Goal: Use online tool/utility: Utilize a website feature to perform a specific function

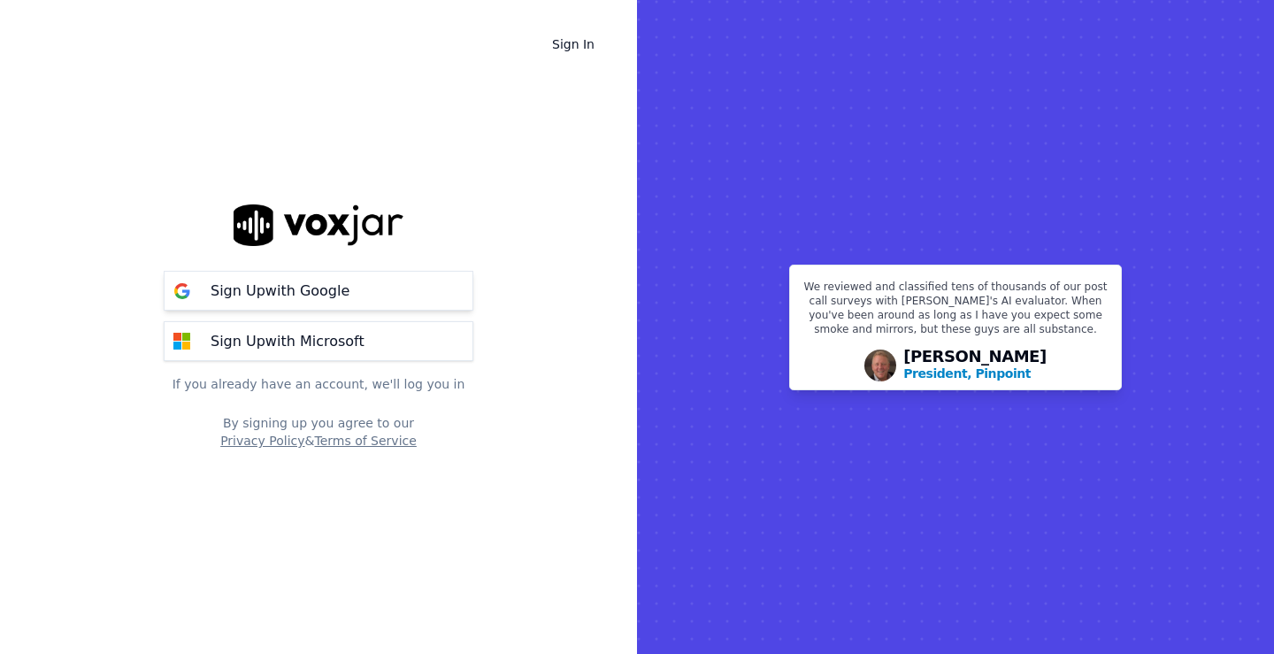
click at [279, 287] on p "Sign Up with Google" at bounding box center [280, 290] width 139 height 21
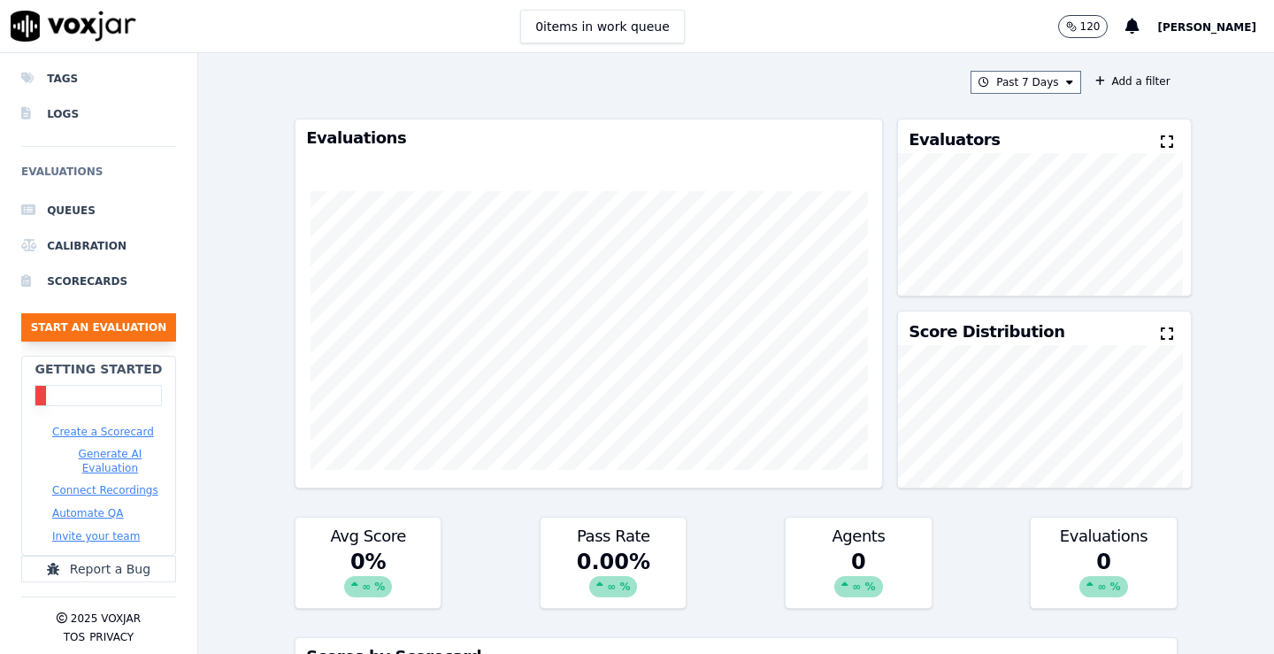
scroll to position [126, 0]
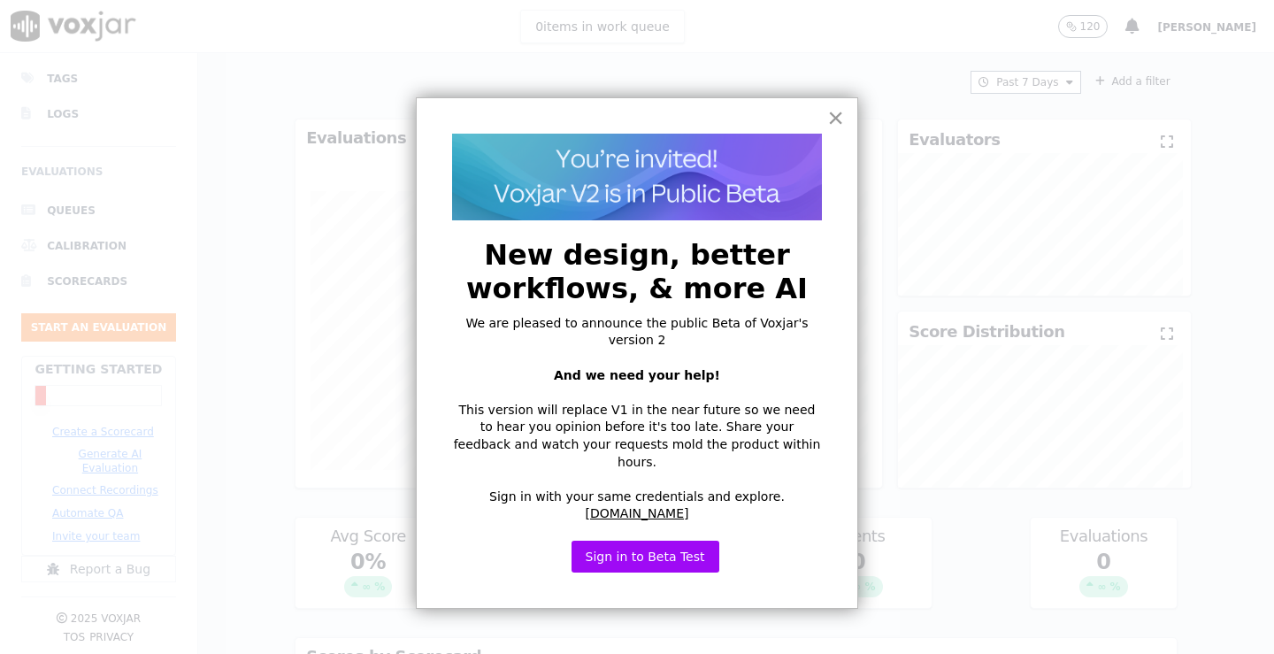
click at [833, 119] on button "×" at bounding box center [835, 117] width 17 height 28
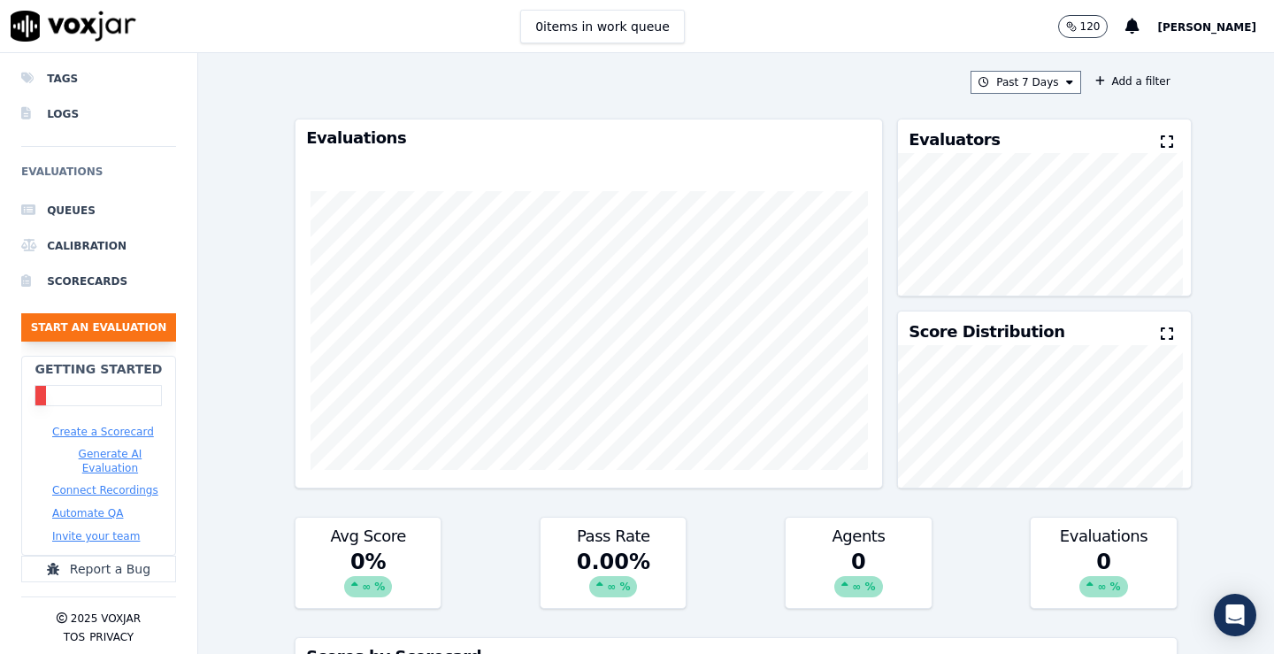
click at [126, 318] on button "Start an Evaluation" at bounding box center [98, 327] width 155 height 28
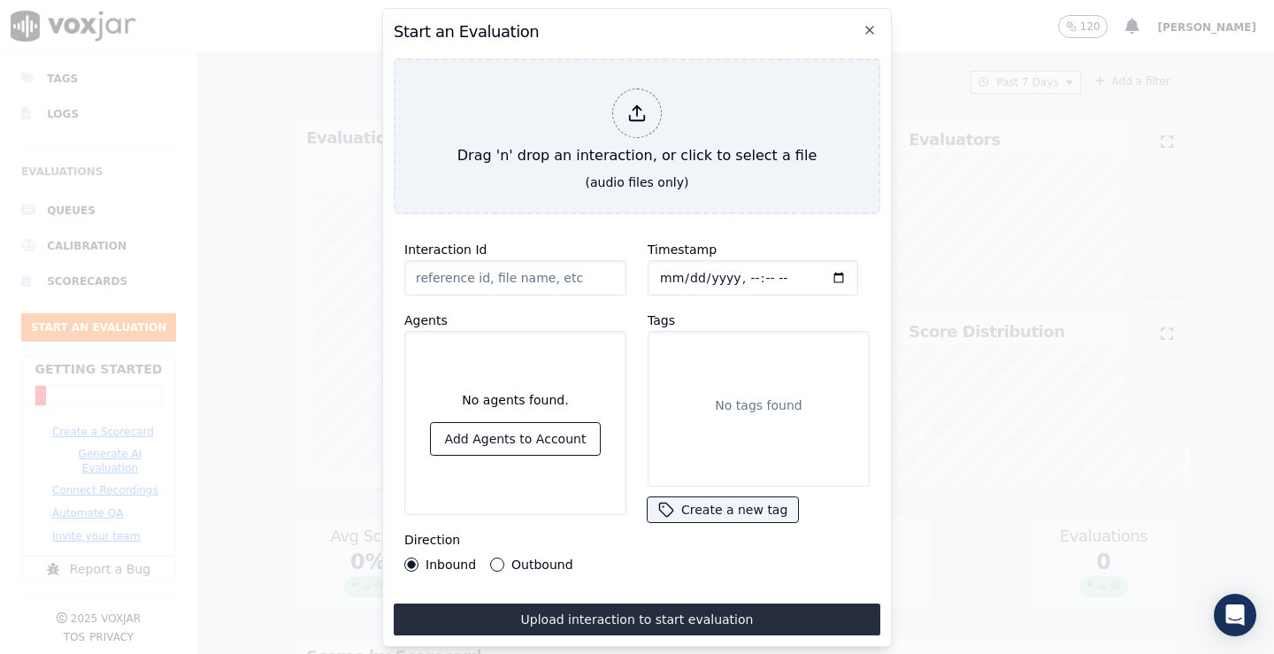
click at [511, 561] on label "Outbound" at bounding box center [541, 564] width 61 height 12
click at [504, 561] on button "Outbound" at bounding box center [497, 564] width 14 height 14
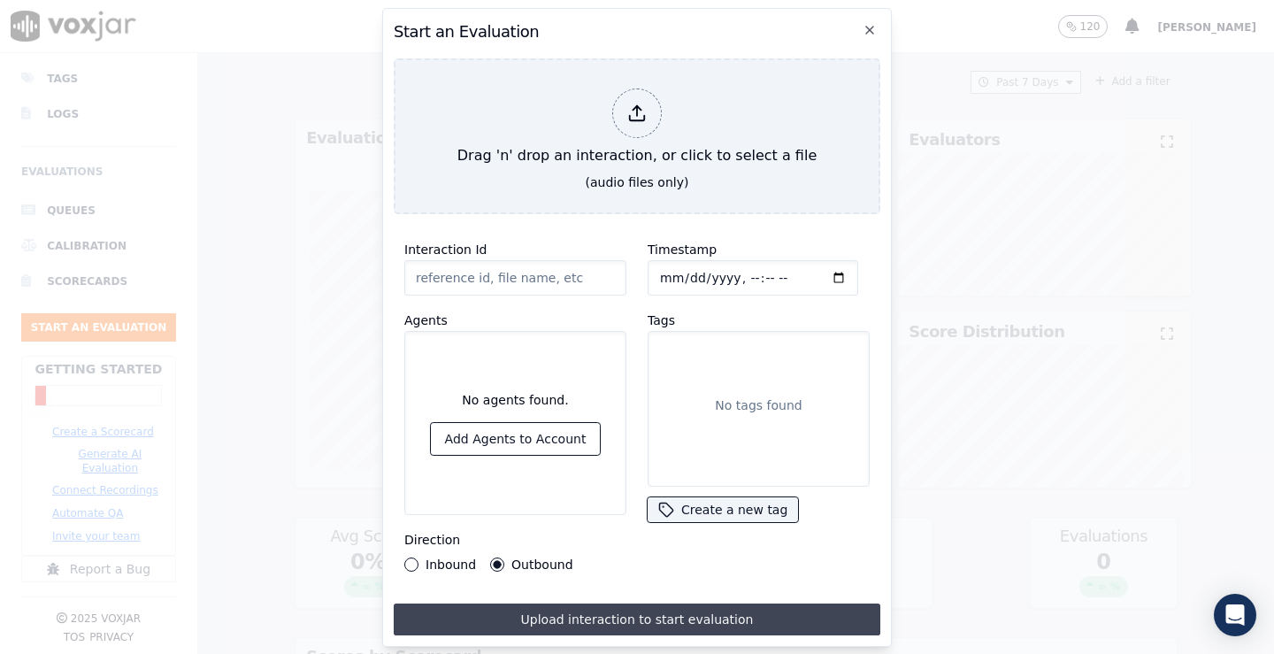
click at [681, 610] on button "Upload interaction to start evaluation" at bounding box center [637, 619] width 486 height 32
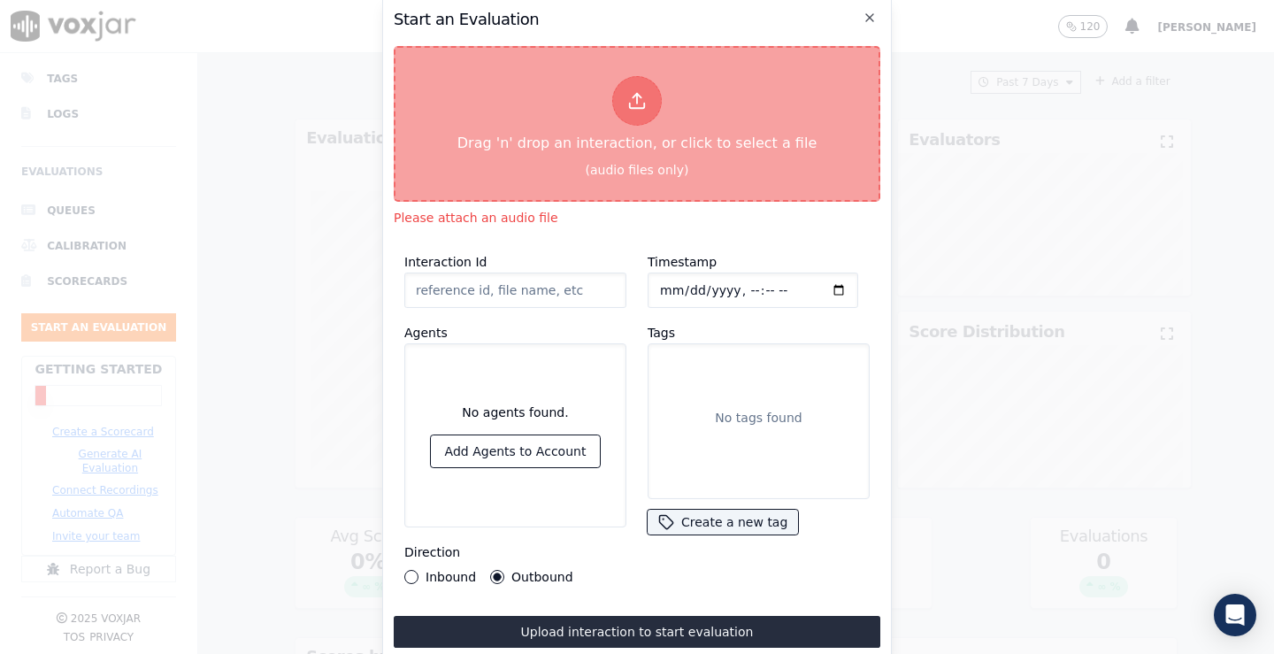
click at [733, 157] on button "Drag 'n' drop an interaction, or click to select a file (audio files only)" at bounding box center [637, 124] width 486 height 156
type input "[PERSON_NAME] Dry out Medics.mp3"
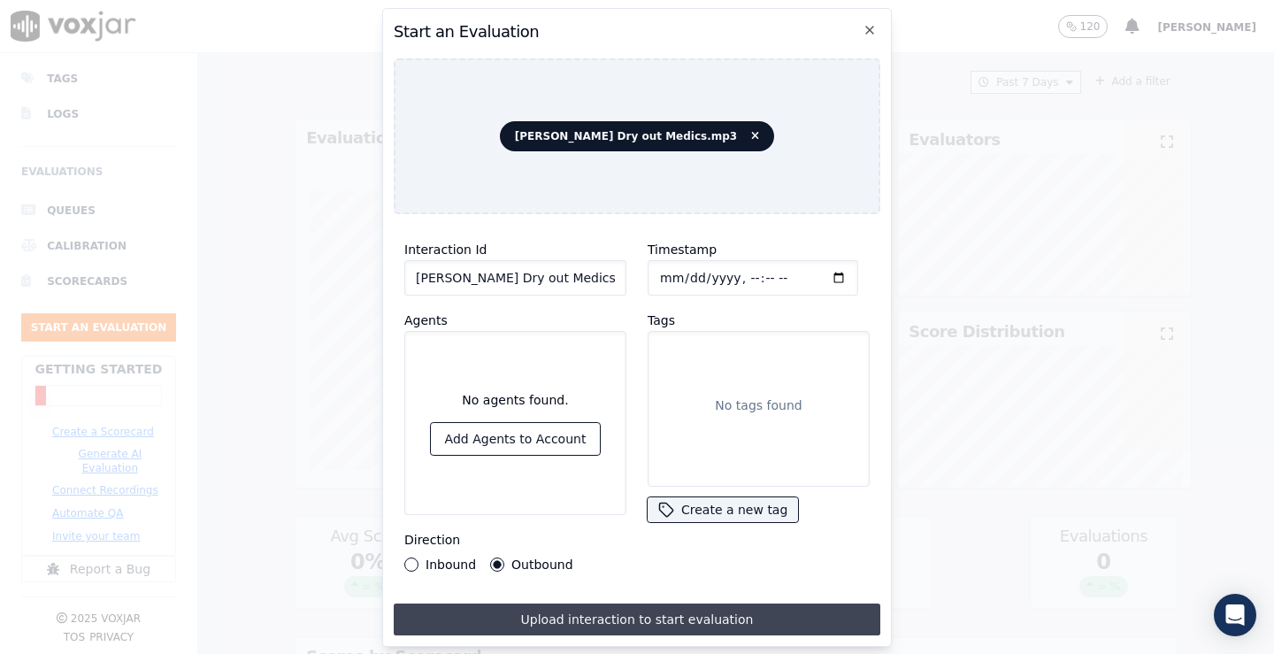
click at [670, 620] on button "Upload interaction to start evaluation" at bounding box center [637, 619] width 486 height 32
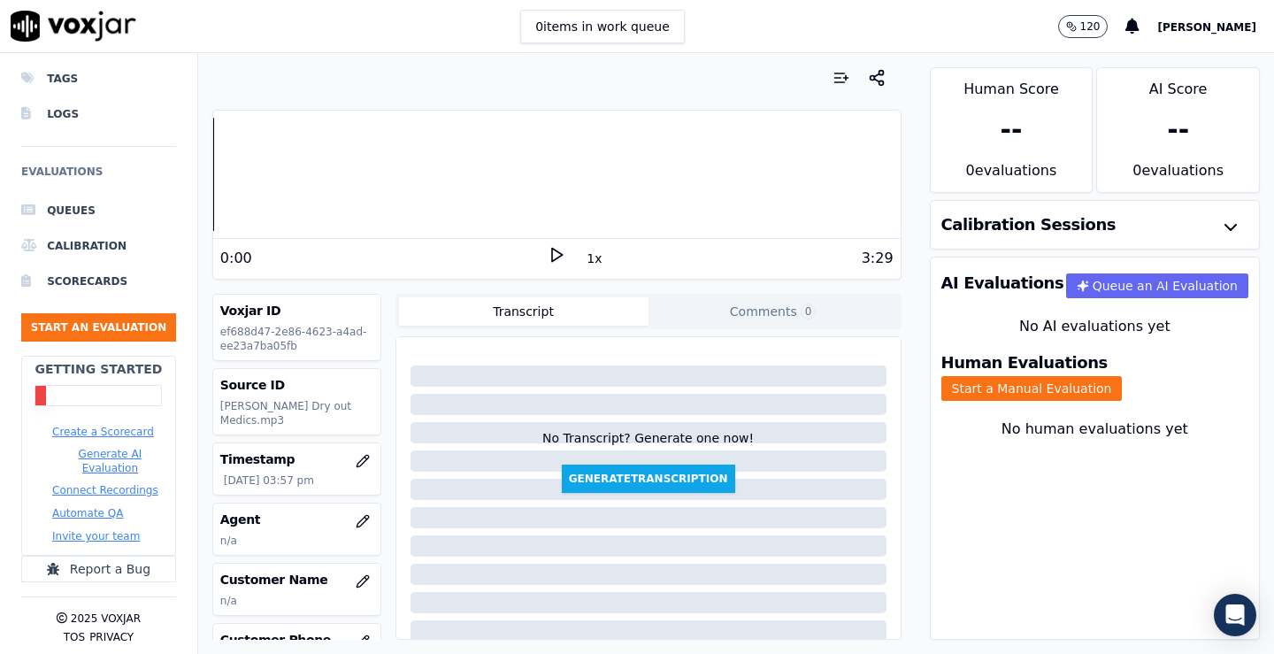
click at [552, 256] on polygon at bounding box center [557, 255] width 11 height 13
click at [583, 267] on button "1x" at bounding box center [594, 258] width 22 height 25
click at [583, 267] on button "1.5x" at bounding box center [600, 258] width 34 height 25
click at [583, 267] on button "2x" at bounding box center [594, 258] width 22 height 25
click at [583, 267] on button "1x" at bounding box center [594, 258] width 22 height 25
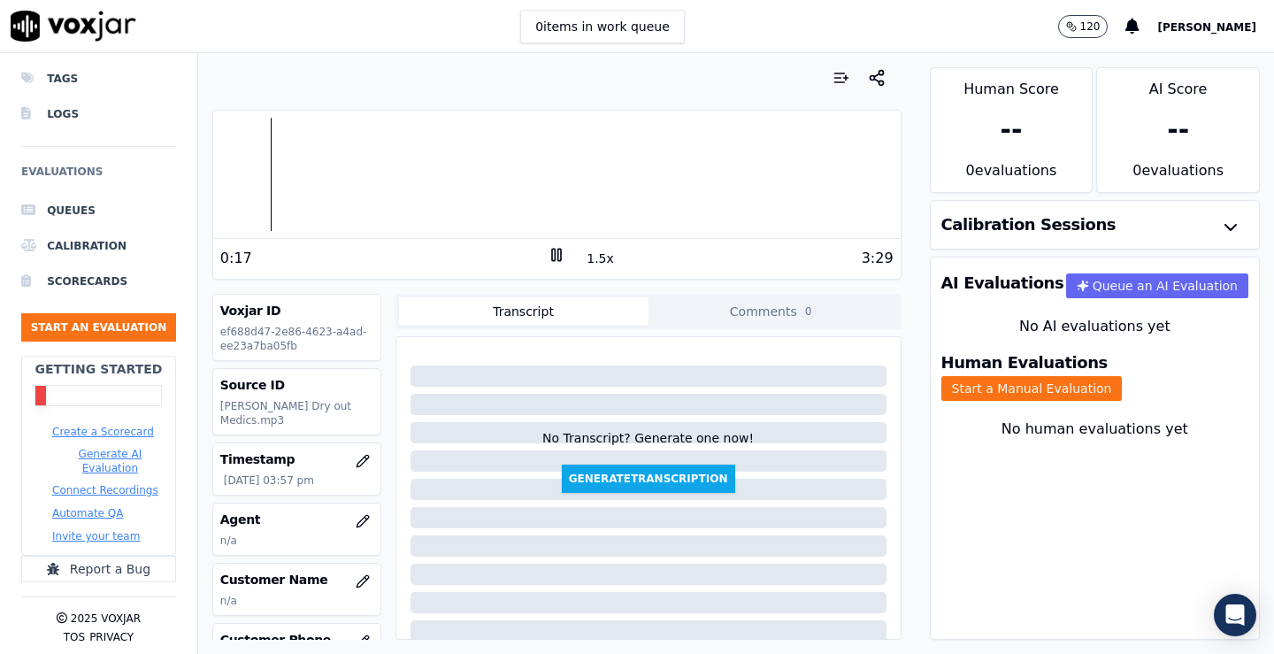
click at [583, 267] on button "1.5x" at bounding box center [600, 258] width 34 height 25
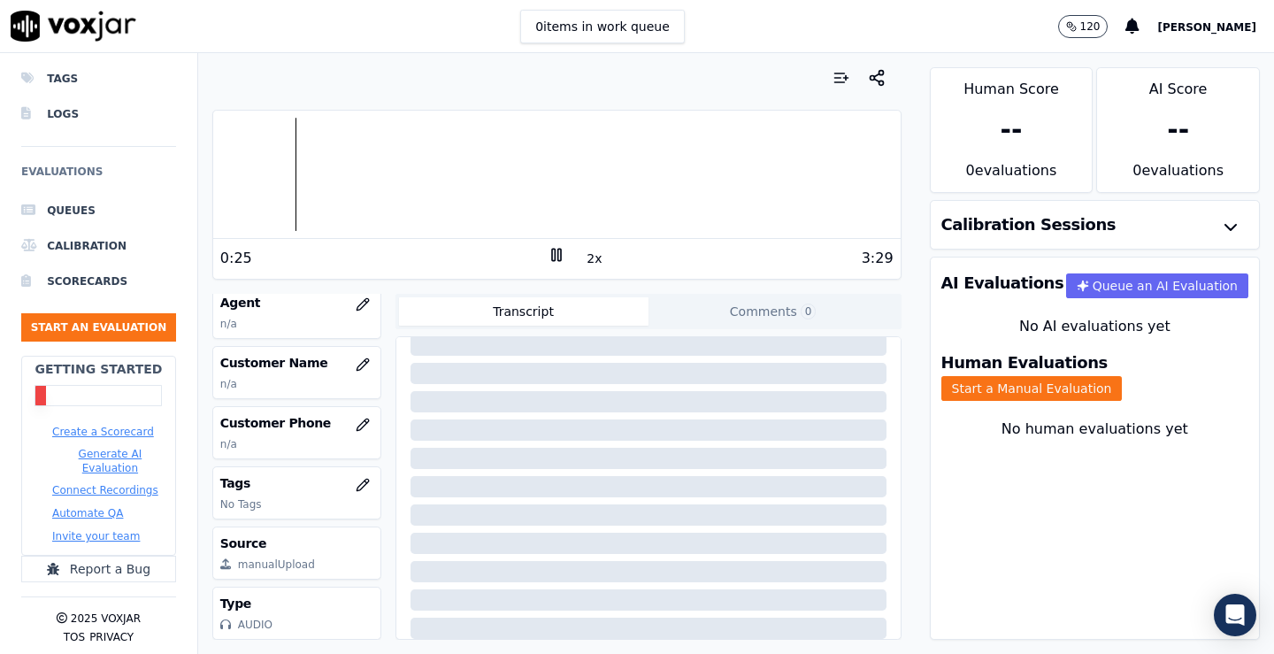
scroll to position [242, 0]
click at [131, 318] on button "Start an Evaluation" at bounding box center [98, 327] width 155 height 28
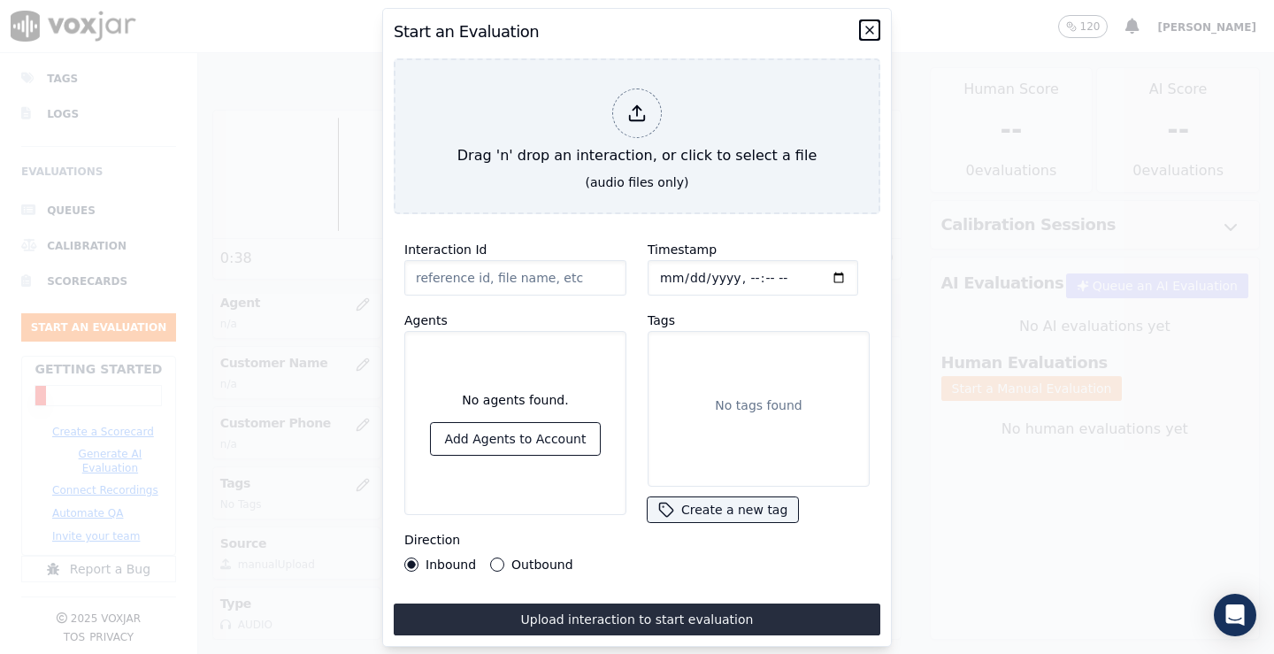
click at [874, 25] on icon "button" at bounding box center [869, 30] width 14 height 14
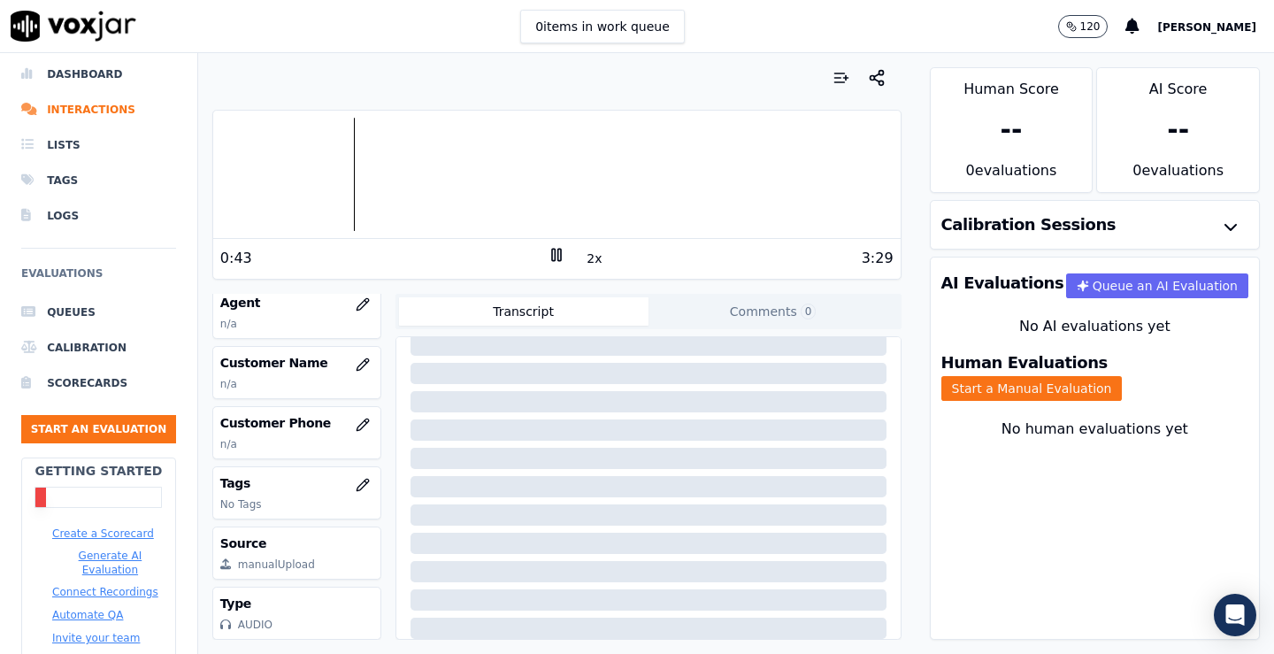
scroll to position [0, 0]
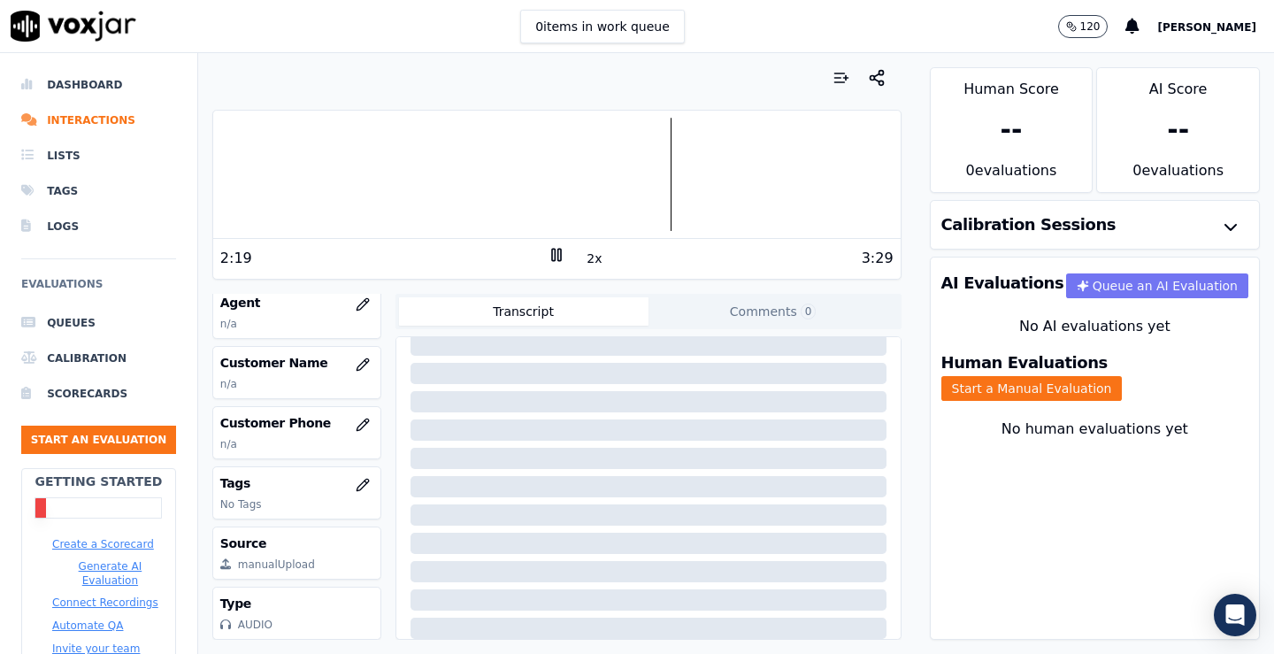
click at [1157, 289] on button "Queue an AI Evaluation" at bounding box center [1157, 285] width 182 height 25
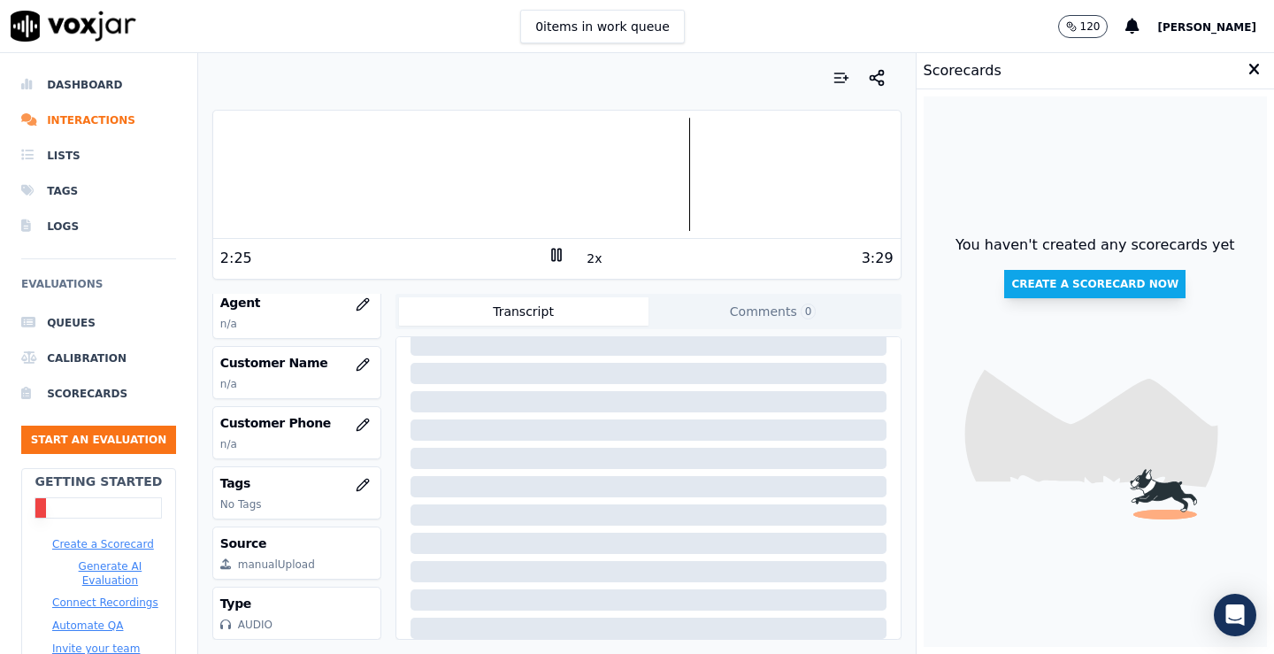
click at [1122, 282] on button "Create a scorecard now" at bounding box center [1094, 284] width 181 height 28
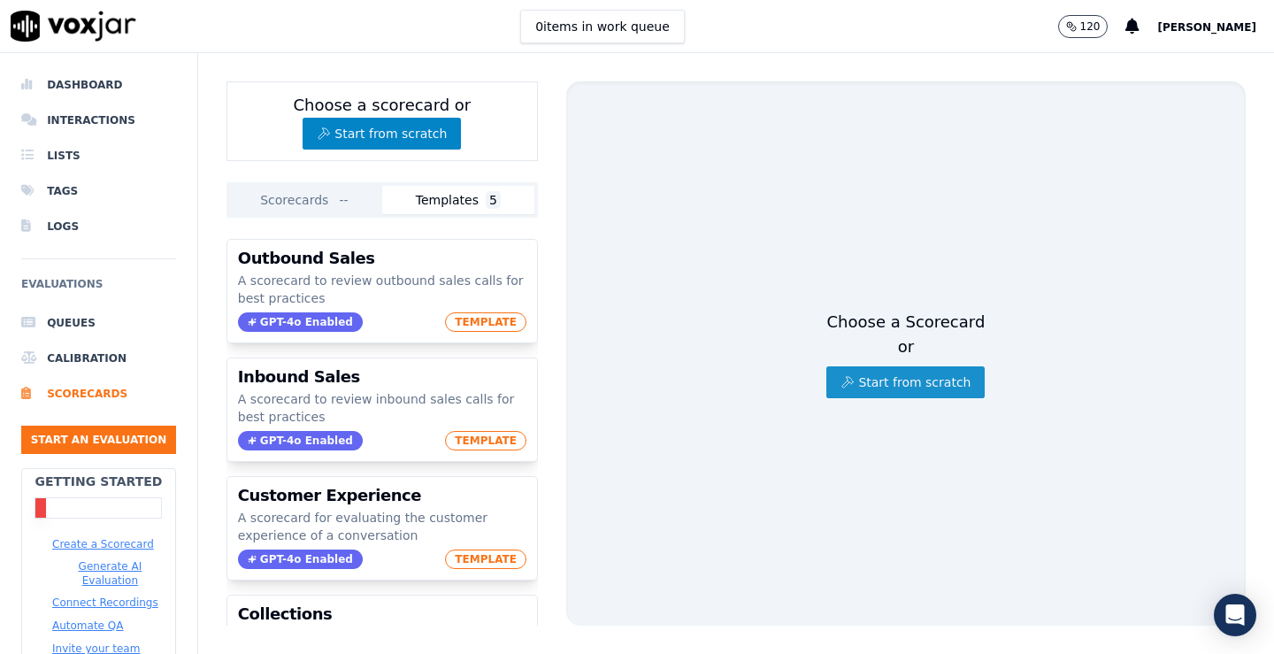
click at [913, 366] on button "Start from scratch" at bounding box center [905, 382] width 158 height 32
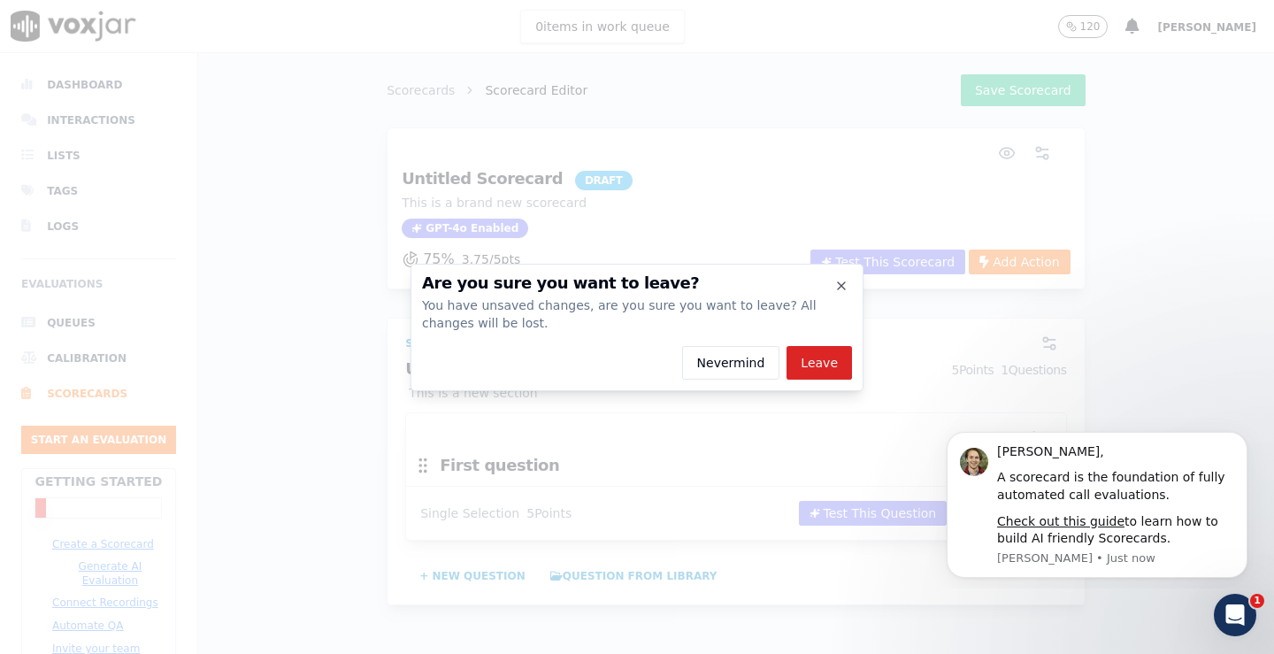
click at [1068, 218] on div at bounding box center [637, 327] width 1274 height 654
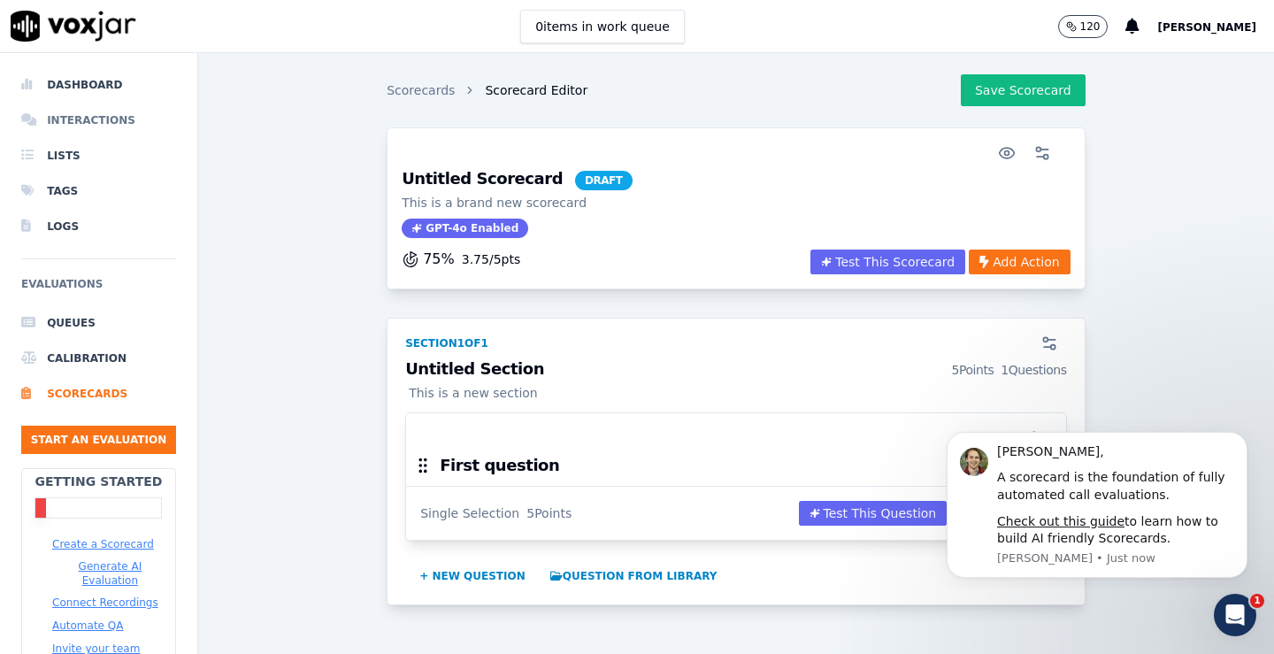
click at [87, 118] on li "Interactions" at bounding box center [98, 120] width 155 height 35
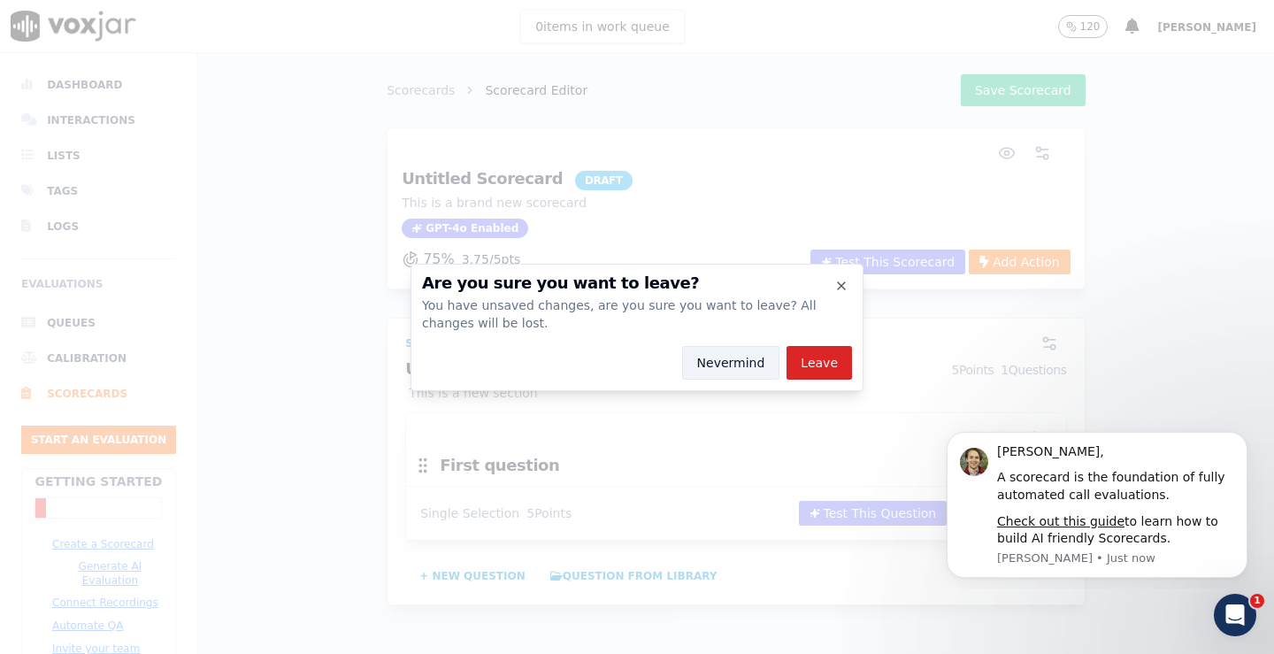
click at [735, 364] on button "Nevermind" at bounding box center [731, 363] width 98 height 34
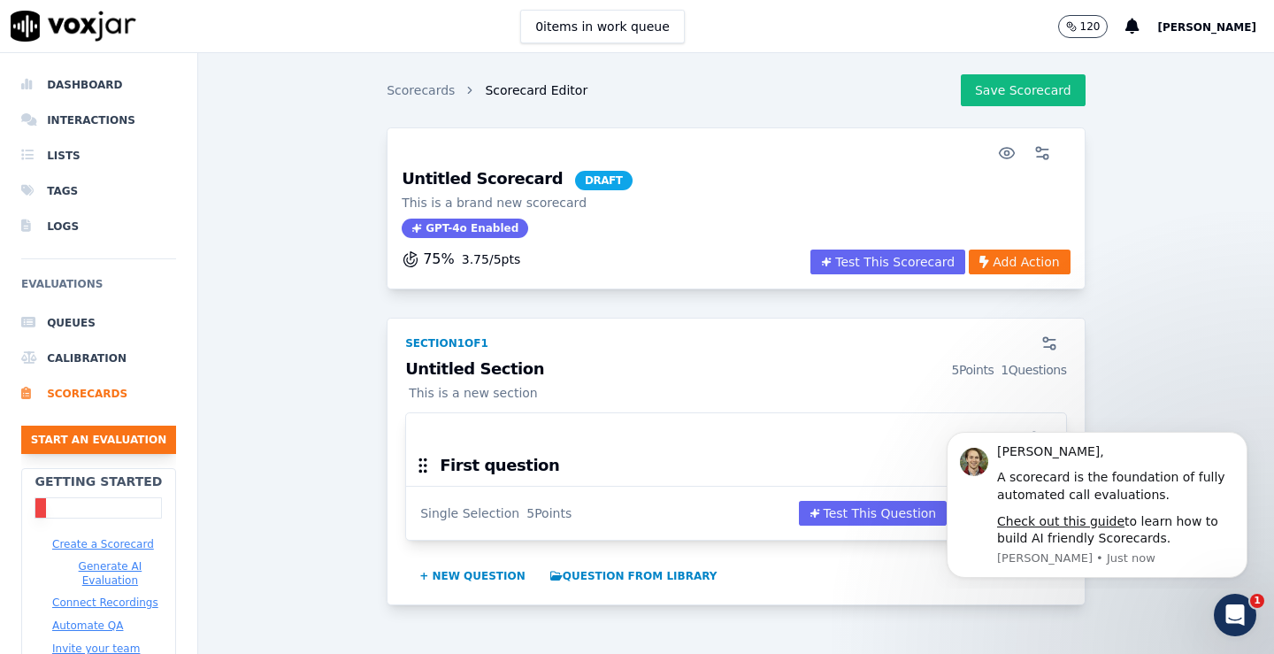
click at [89, 436] on button "Start an Evaluation" at bounding box center [98, 439] width 155 height 28
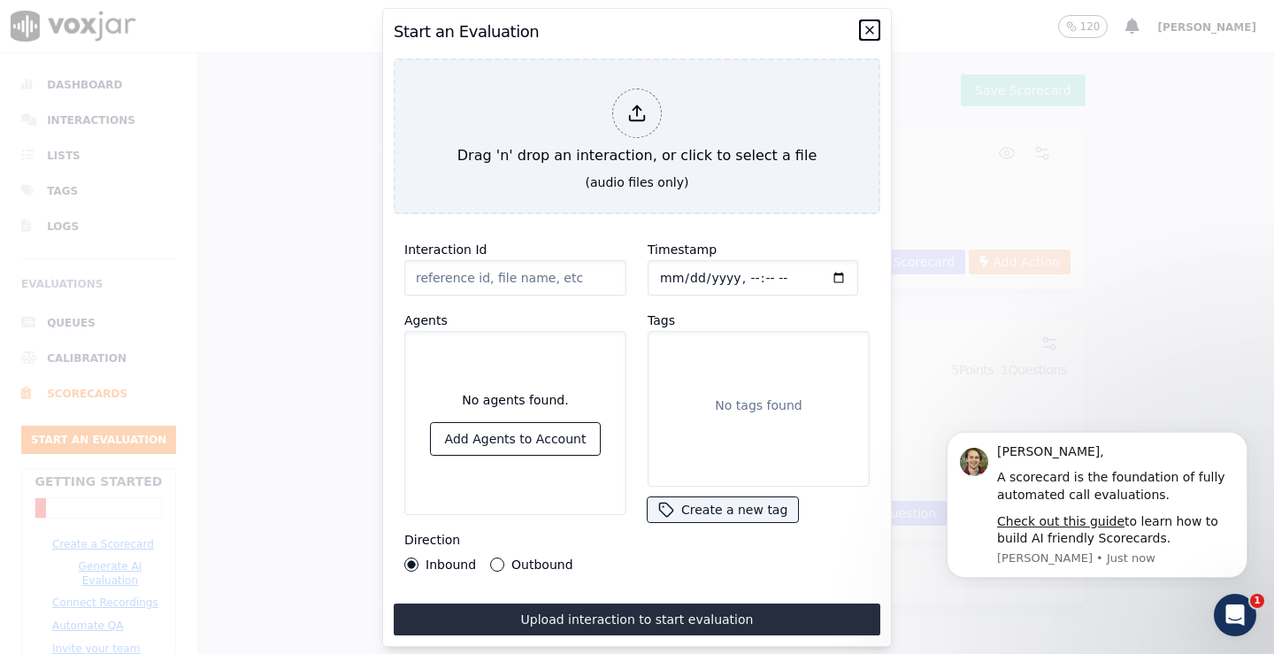
click at [875, 29] on icon "button" at bounding box center [869, 30] width 14 height 14
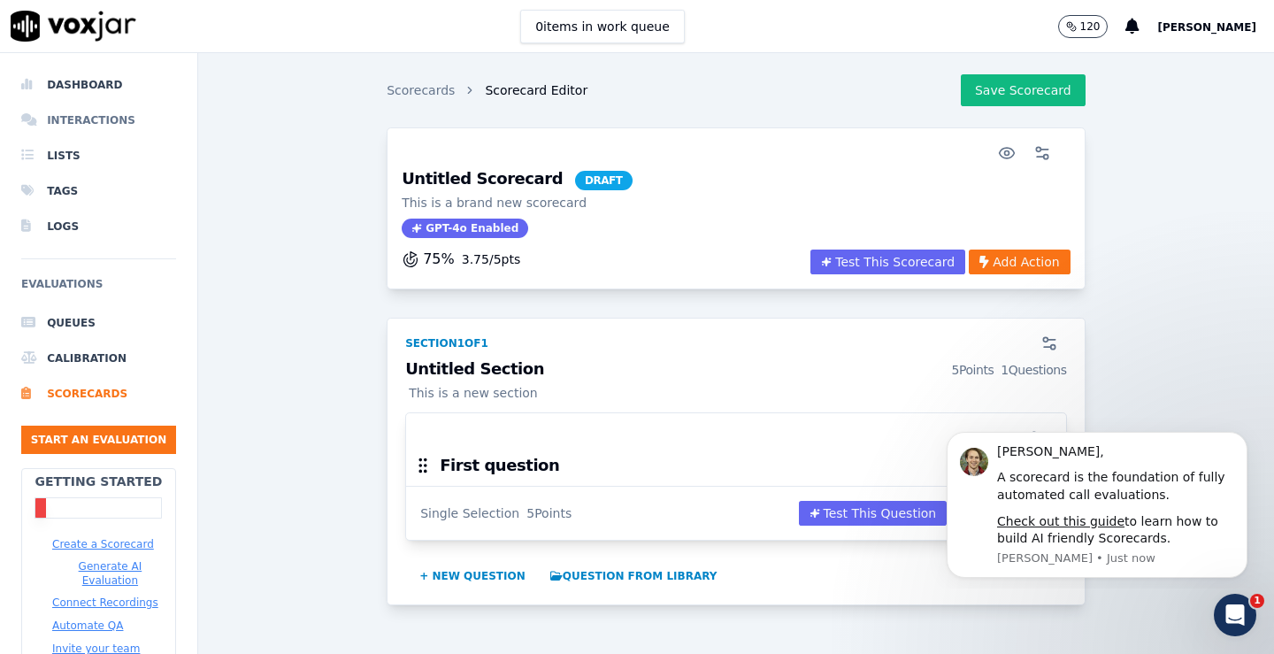
click at [111, 115] on li "Interactions" at bounding box center [98, 120] width 155 height 35
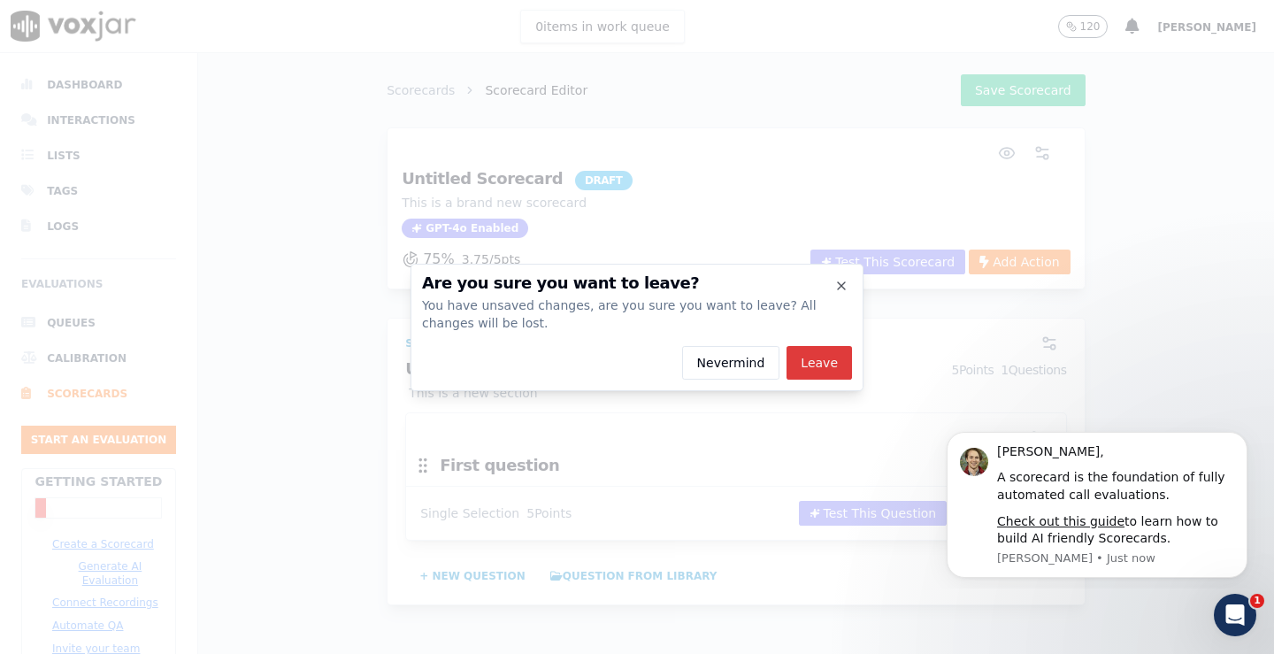
click at [804, 357] on button "Leave" at bounding box center [818, 363] width 65 height 34
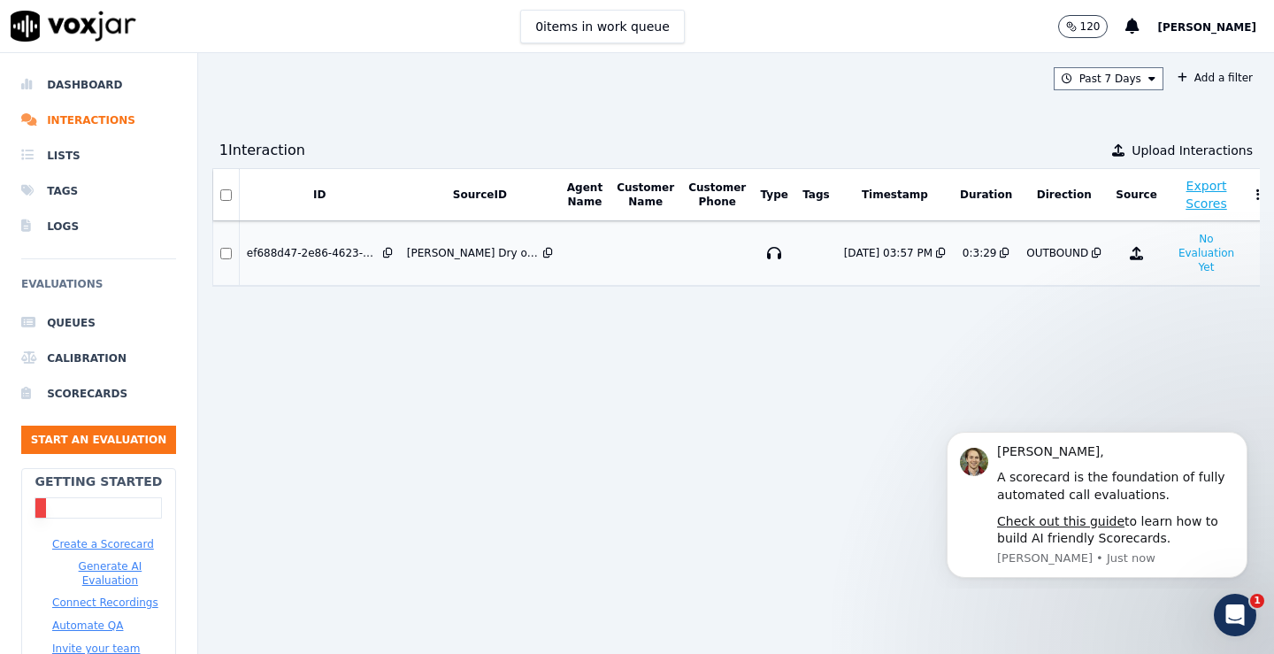
click at [572, 261] on td at bounding box center [585, 253] width 50 height 65
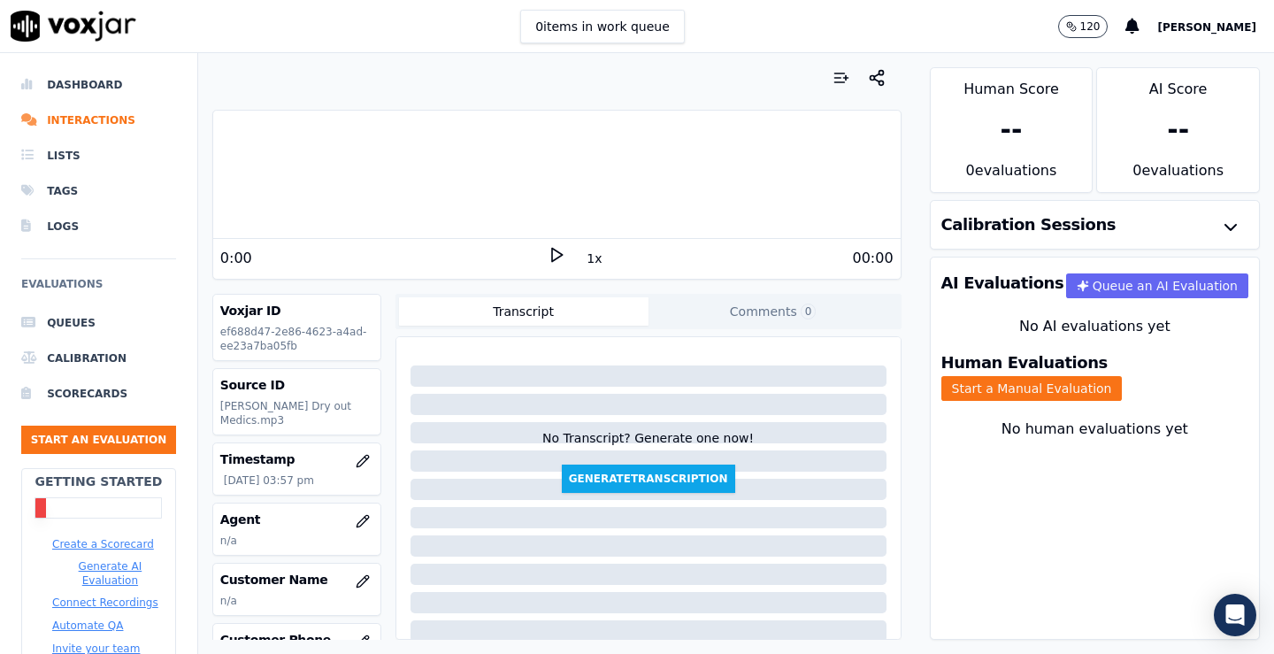
click at [1167, 117] on div "--" at bounding box center [1178, 130] width 22 height 32
click at [1167, 138] on div "--" at bounding box center [1178, 130] width 22 height 32
click at [1000, 146] on div "--" at bounding box center [1011, 130] width 22 height 32
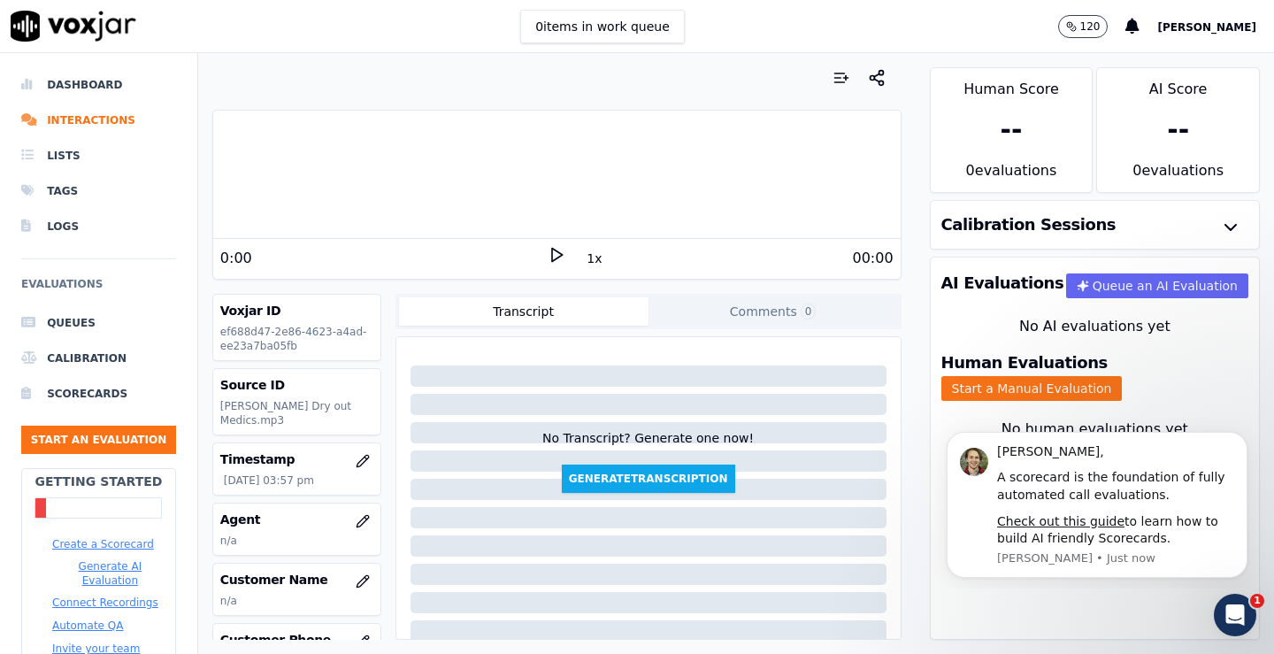
click at [998, 212] on div "Calibration Sessions" at bounding box center [1094, 225] width 328 height 48
click at [1220, 227] on icon "button" at bounding box center [1230, 227] width 21 height 21
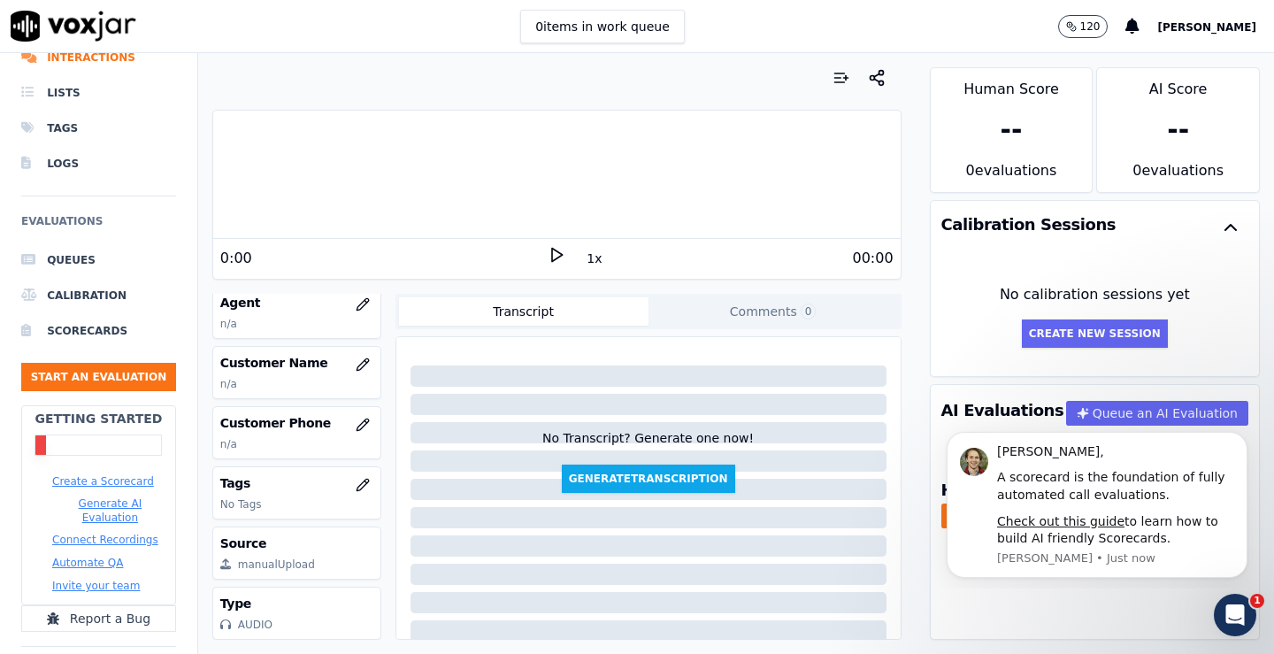
scroll to position [126, 0]
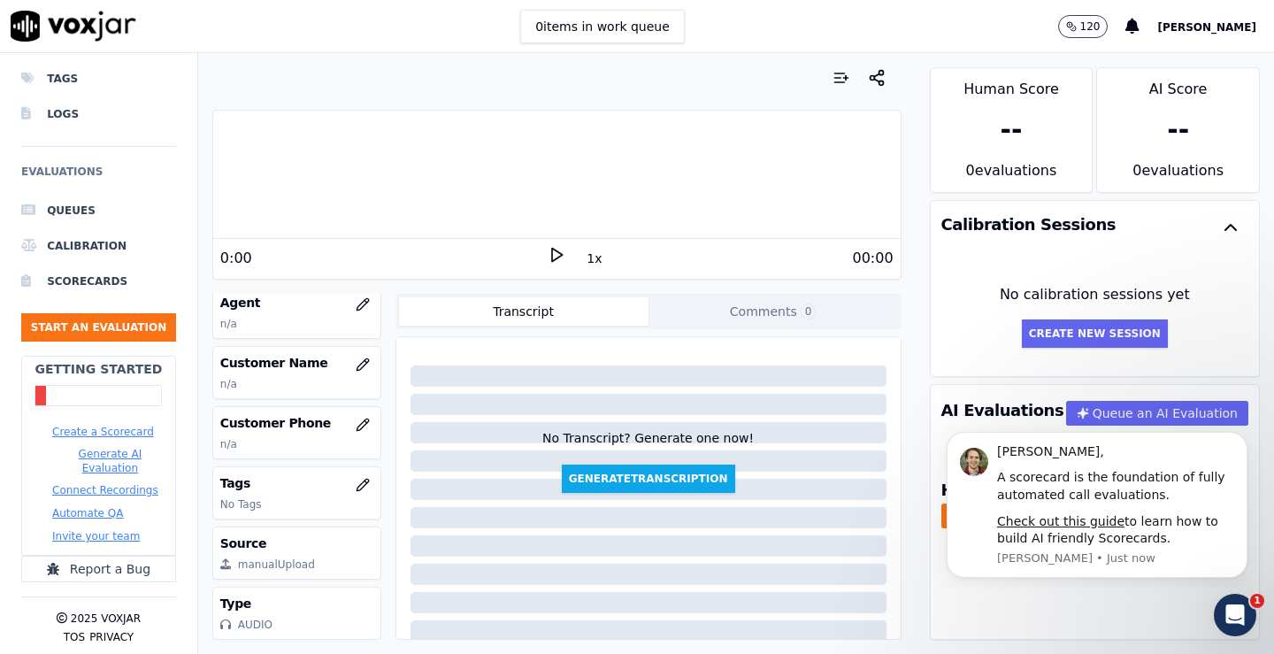
click at [117, 447] on button "Generate AI Evaluation" at bounding box center [110, 461] width 116 height 28
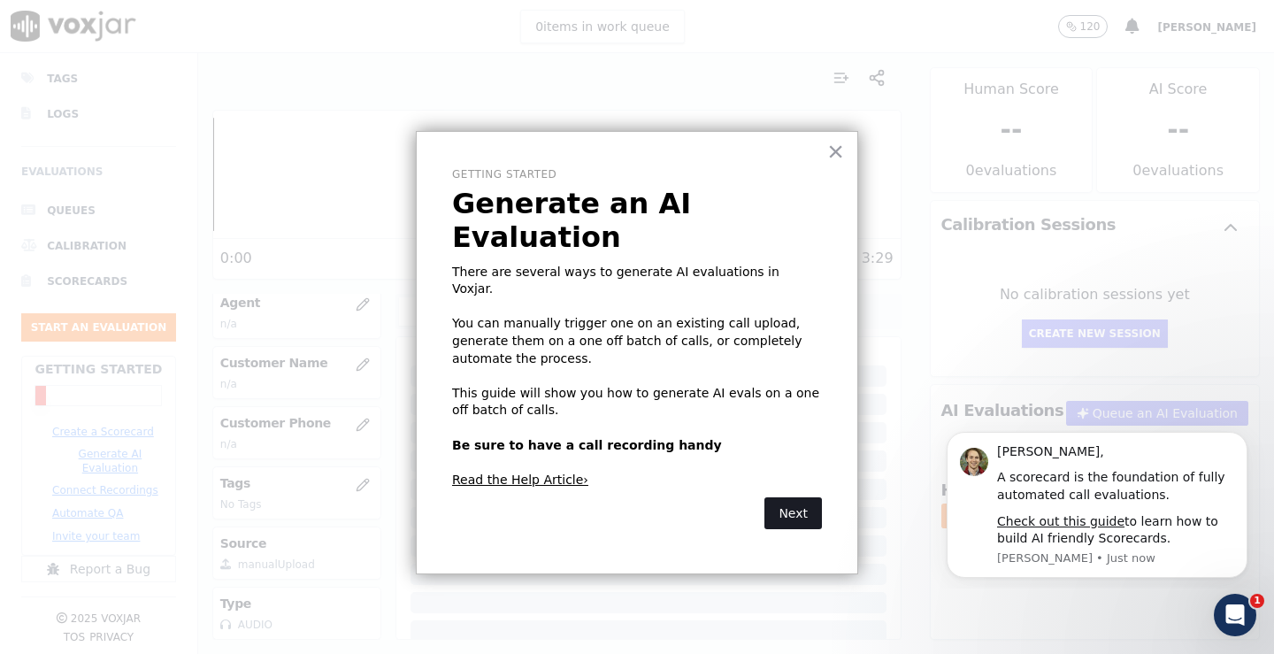
click at [781, 497] on button "Next" at bounding box center [792, 513] width 57 height 32
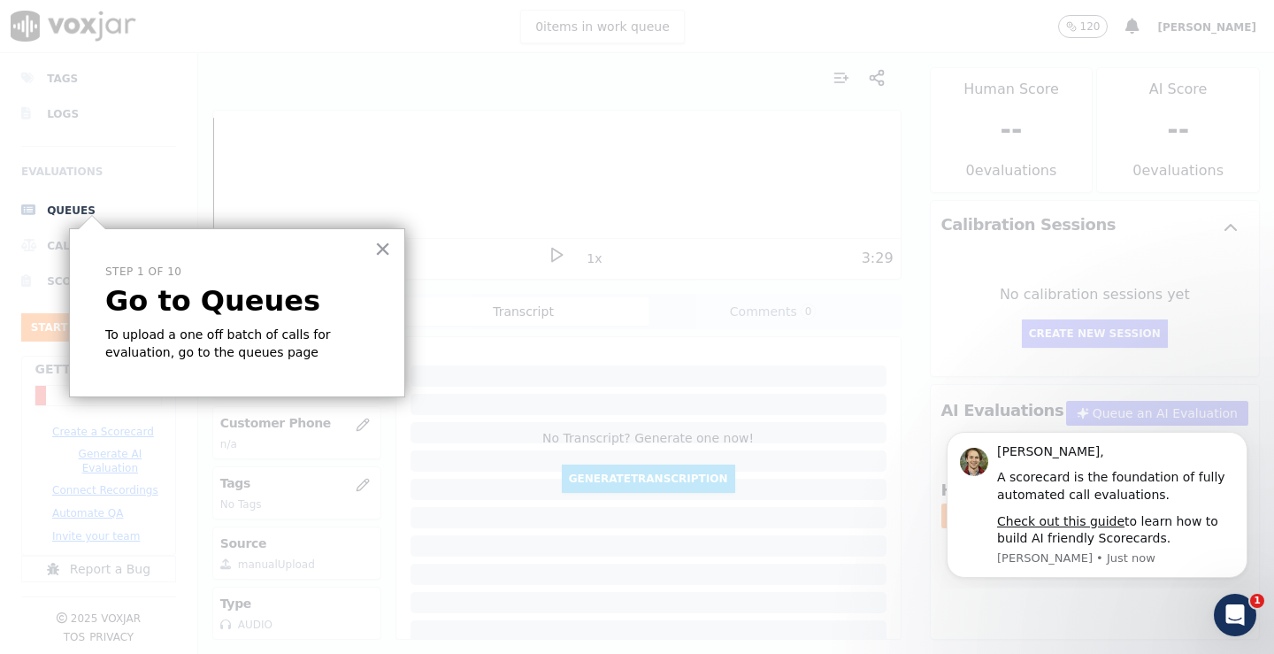
click at [388, 246] on button "×" at bounding box center [382, 248] width 17 height 28
